Goal: Information Seeking & Learning: Understand process/instructions

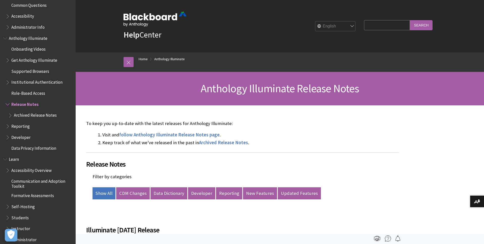
scroll to position [284, 0]
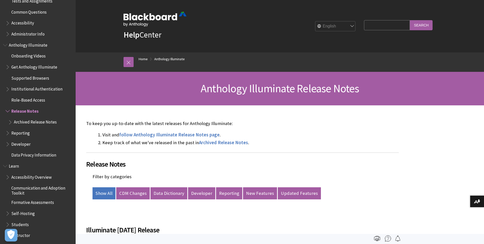
click at [10, 144] on span "Book outline for Anthology Illuminate" at bounding box center [8, 143] width 5 height 6
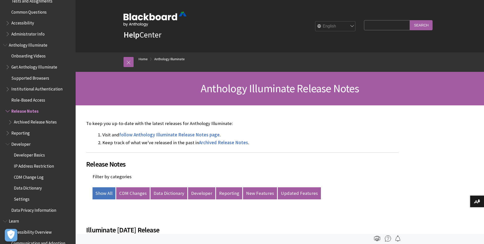
click at [23, 201] on span "Settings" at bounding box center [22, 198] width 16 height 7
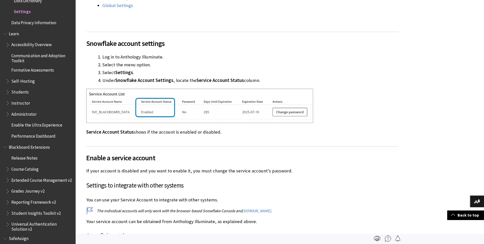
scroll to position [183, 0]
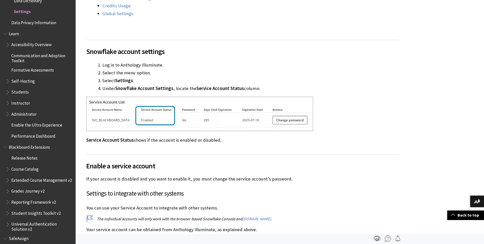
click at [115, 52] on span "Snowflake account settings" at bounding box center [242, 51] width 313 height 11
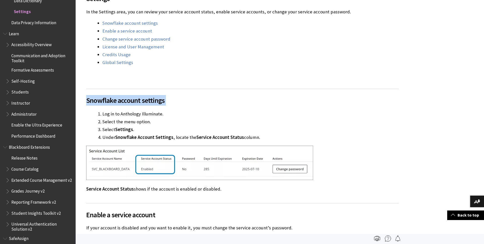
scroll to position [122, 0]
